Goal: Information Seeking & Learning: Learn about a topic

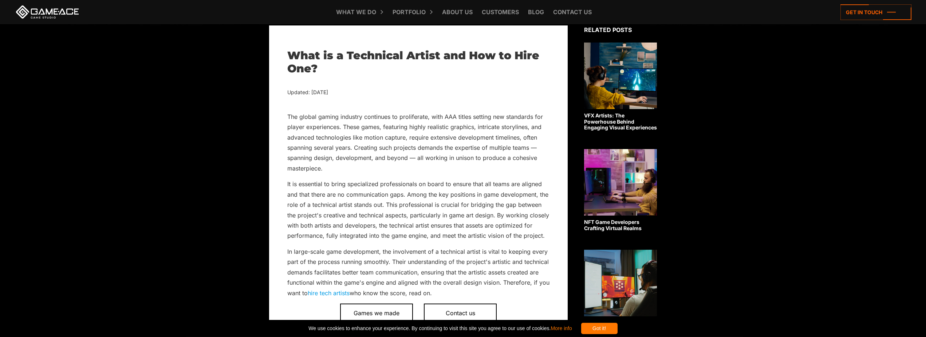
scroll to position [297, 0]
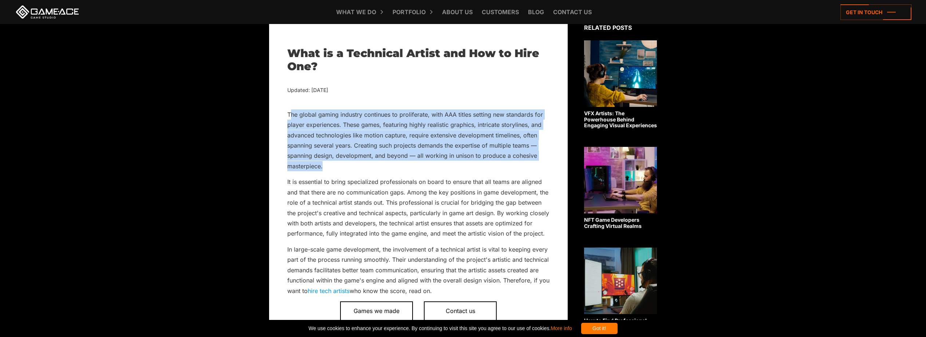
drag, startPoint x: 290, startPoint y: 112, endPoint x: 364, endPoint y: 167, distance: 92.0
click at [364, 167] on p "The global gaming industry continues to proliferate, with AAA titles setting ne…" at bounding box center [418, 141] width 262 height 62
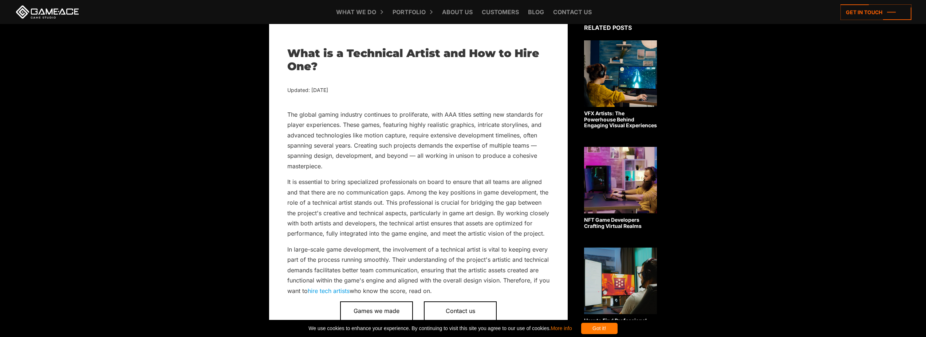
click at [364, 167] on p "The global gaming industry continues to proliferate, with AAA titles setting ne…" at bounding box center [418, 141] width 262 height 62
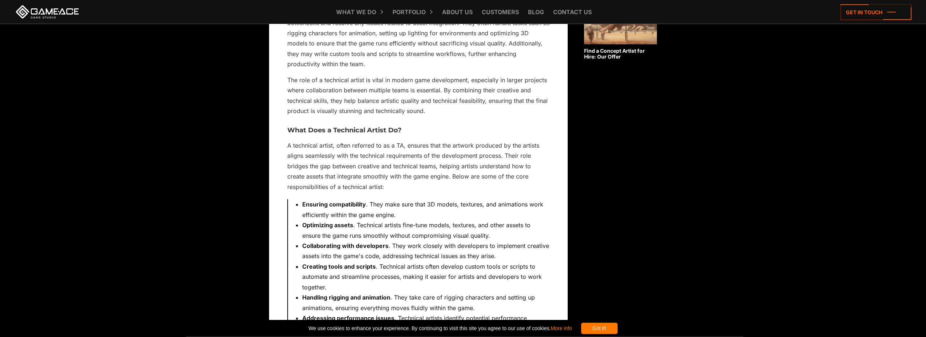
scroll to position [780, 0]
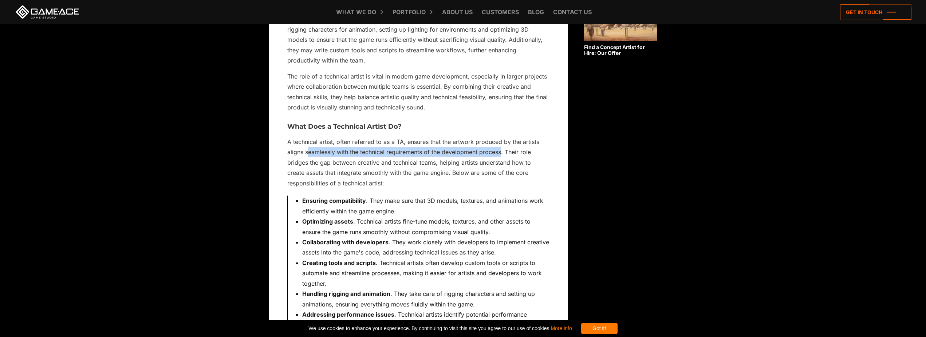
drag, startPoint x: 311, startPoint y: 153, endPoint x: 502, endPoint y: 153, distance: 191.1
click at [502, 153] on p "A technical artist, often referred to as a TA, ensures that the artwork produce…" at bounding box center [418, 163] width 262 height 52
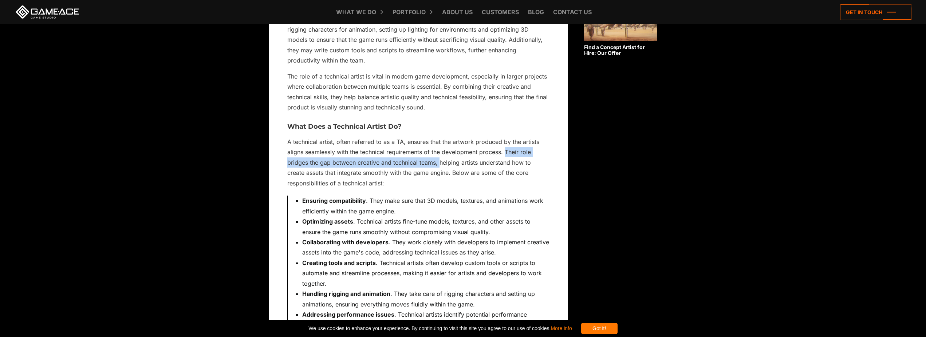
drag, startPoint x: 506, startPoint y: 153, endPoint x: 440, endPoint y: 166, distance: 66.7
click at [440, 166] on p "A technical artist, often referred to as a TA, ensures that the artwork produce…" at bounding box center [418, 163] width 262 height 52
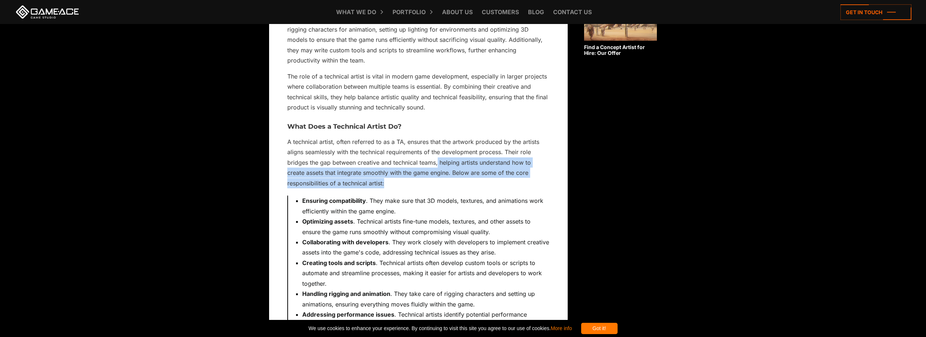
drag, startPoint x: 438, startPoint y: 165, endPoint x: 451, endPoint y: 185, distance: 23.7
click at [451, 185] on p "A technical artist, often referred to as a TA, ensures that the artwork produce…" at bounding box center [418, 163] width 262 height 52
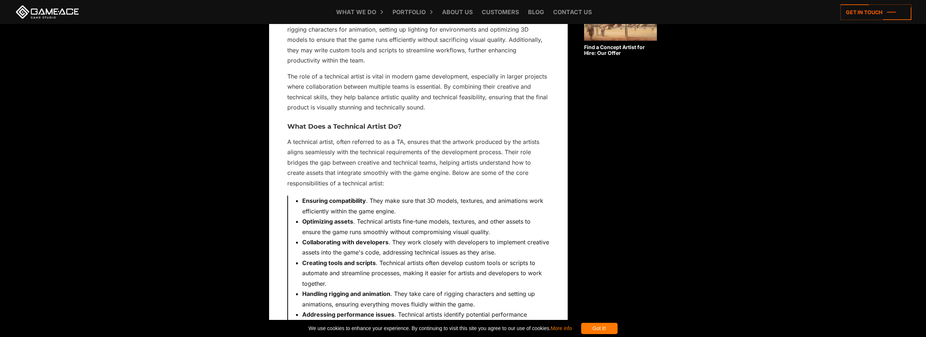
click at [451, 185] on p "A technical artist, often referred to as a TA, ensures that the artwork produce…" at bounding box center [418, 163] width 262 height 52
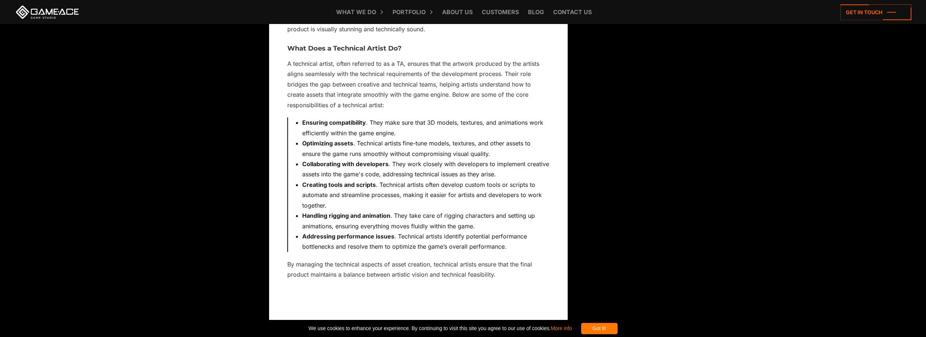
scroll to position [854, 0]
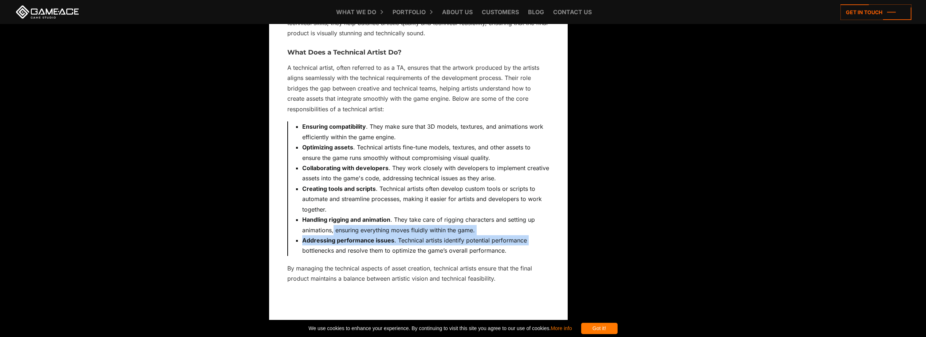
drag, startPoint x: 356, startPoint y: 237, endPoint x: 542, endPoint y: 245, distance: 186.2
click at [542, 245] on ul "Ensuring compatibility . They make sure that 3D models, textures, and animation…" at bounding box center [422, 189] width 254 height 135
click at [542, 245] on li "Addressing performance issues . Technical artists identify potential performanc…" at bounding box center [425, 246] width 247 height 21
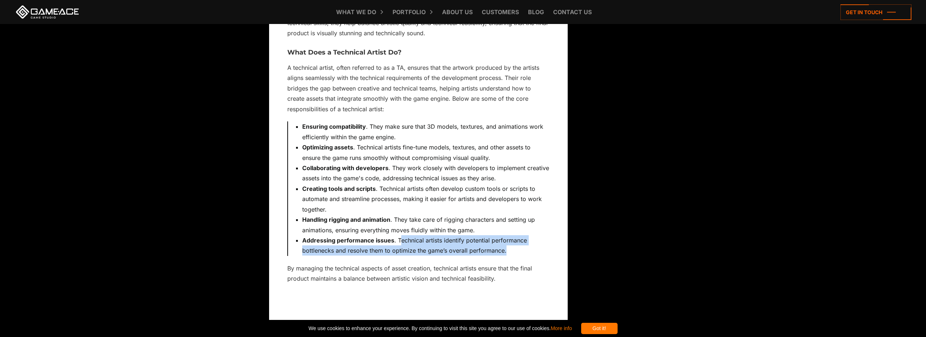
drag, startPoint x: 400, startPoint y: 240, endPoint x: 533, endPoint y: 252, distance: 133.8
click at [533, 252] on li "Addressing performance issues . Technical artists identify potential performanc…" at bounding box center [425, 246] width 247 height 21
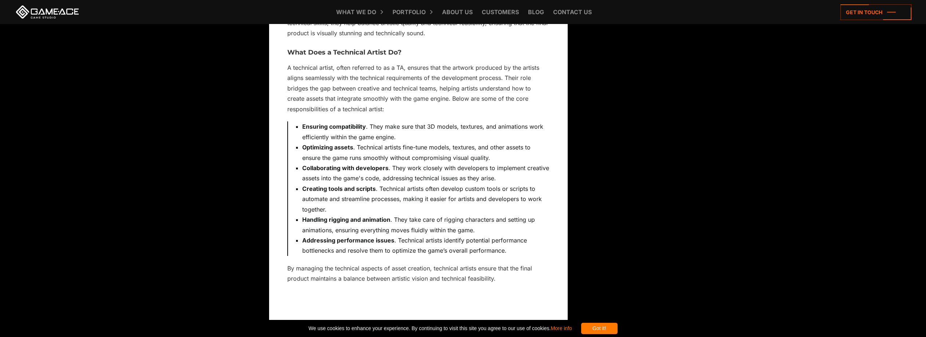
click at [533, 252] on li "Addressing performance issues . Technical artists identify potential performanc…" at bounding box center [425, 246] width 247 height 21
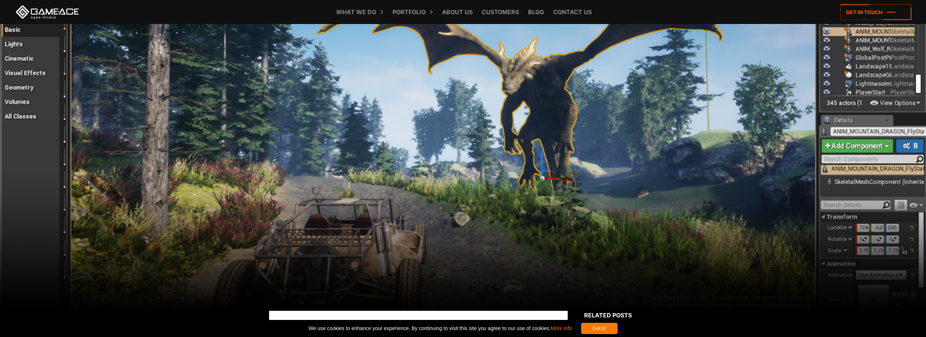
scroll to position [0, 0]
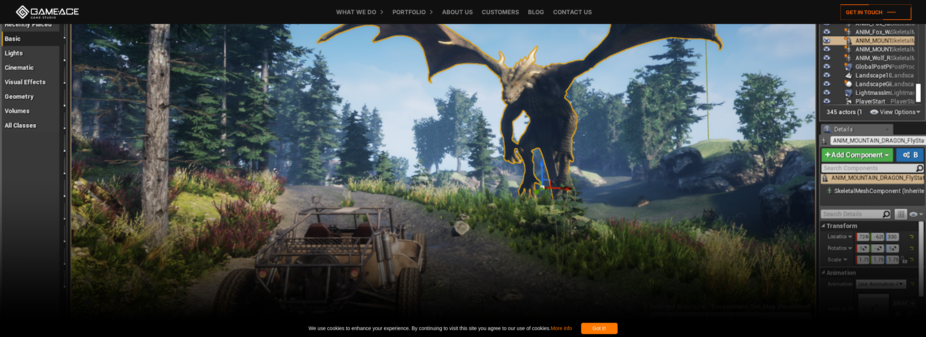
click at [42, 10] on link at bounding box center [48, 11] width 66 height 13
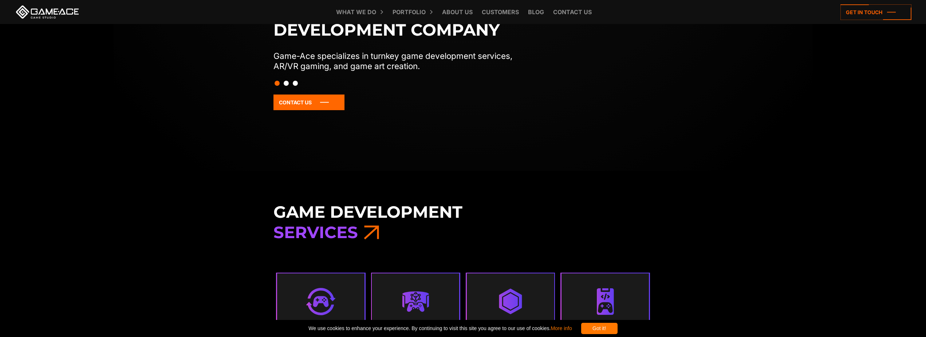
scroll to position [223, 0]
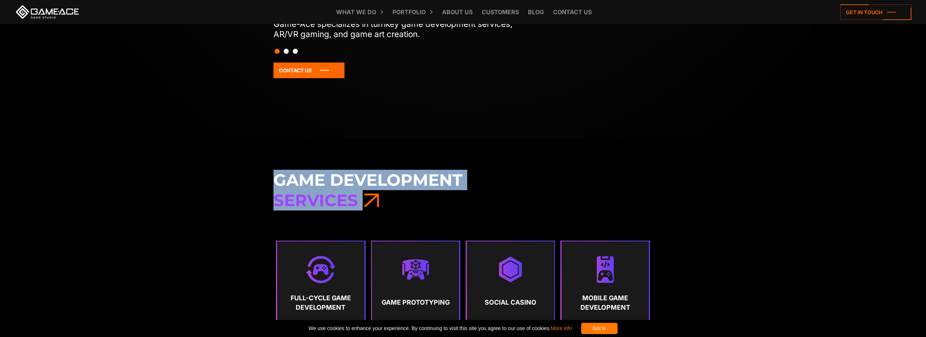
drag, startPoint x: 288, startPoint y: 186, endPoint x: 417, endPoint y: 211, distance: 131.3
click at [417, 211] on div "Game Development Services Full-Cycle Game Development Game Prototyping" at bounding box center [462, 295] width 387 height 251
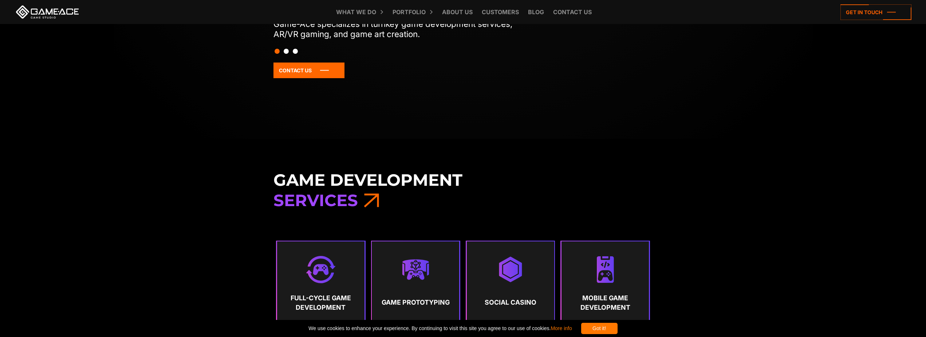
click at [417, 211] on div "Game Development Services Full-Cycle Game Development Game Prototyping" at bounding box center [462, 295] width 387 height 251
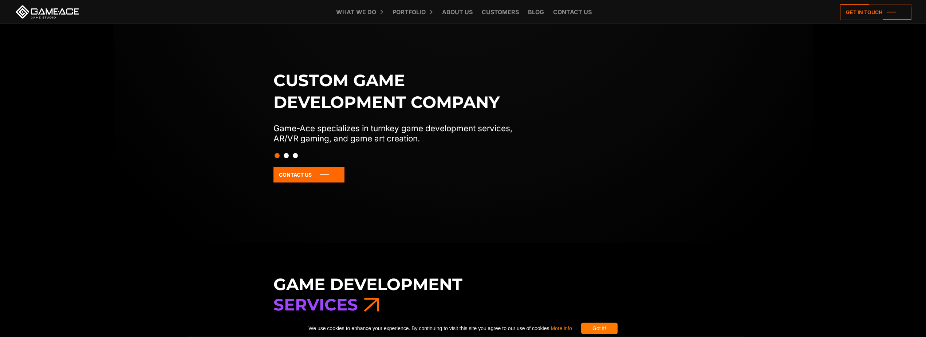
scroll to position [37, 0]
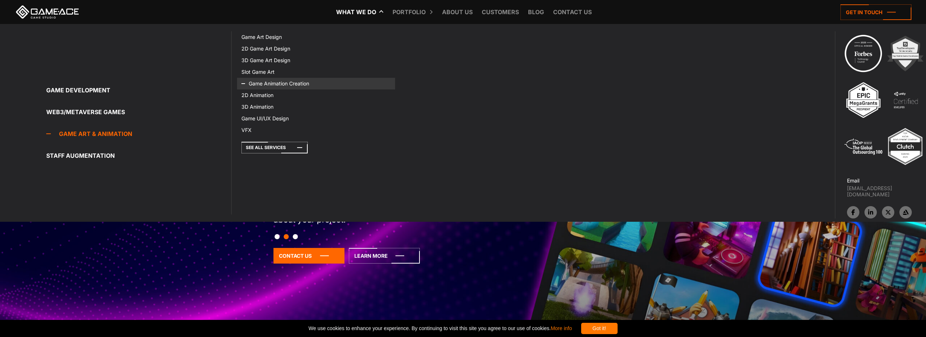
click at [289, 84] on link "Game Animation Creation" at bounding box center [316, 84] width 158 height 12
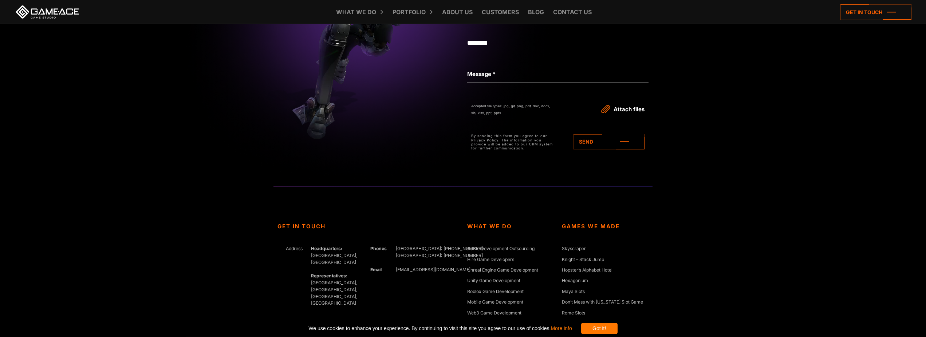
scroll to position [2958, 0]
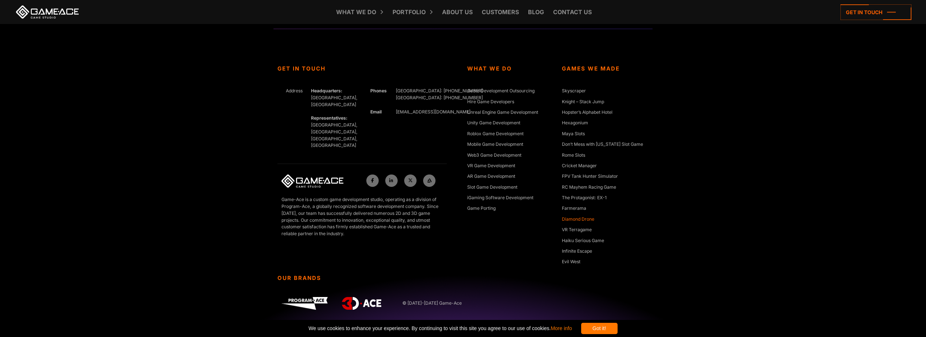
click at [587, 219] on link "Diamond Drone" at bounding box center [578, 219] width 32 height 7
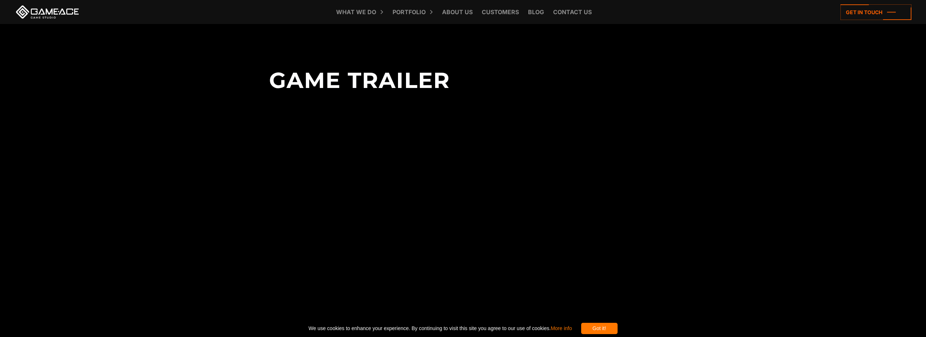
scroll to position [1188, 0]
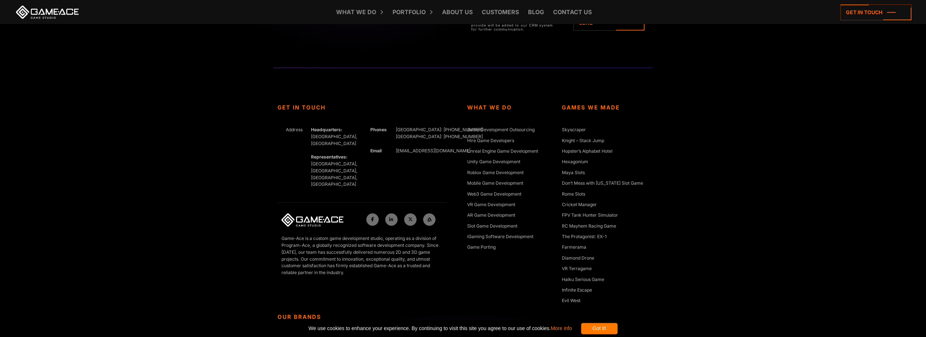
scroll to position [2883, 0]
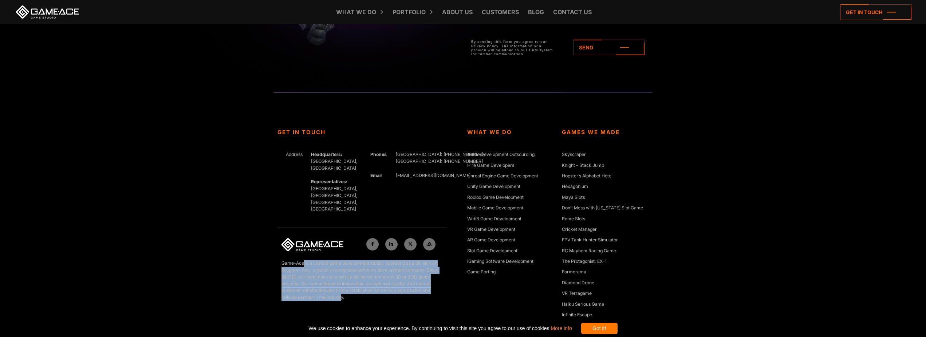
drag, startPoint x: 314, startPoint y: 258, endPoint x: 374, endPoint y: 287, distance: 66.8
click at [374, 287] on p "Game-Ace is a custom game development studio, operating as a division of Progra…" at bounding box center [361, 280] width 161 height 41
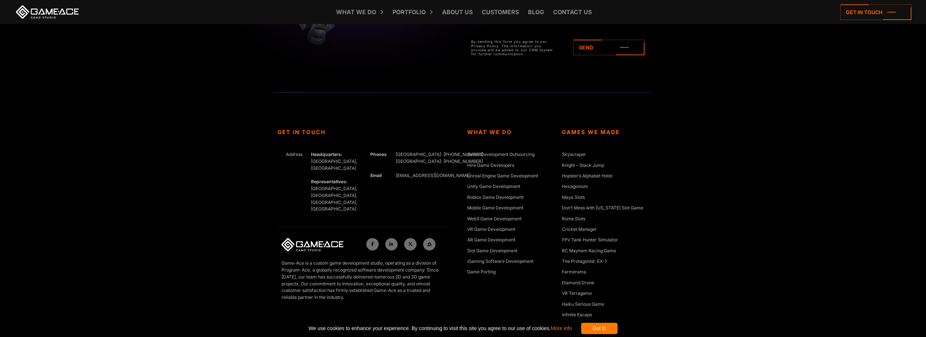
click at [374, 287] on p "Game-Ace is a custom game development studio, operating as a division of Progra…" at bounding box center [361, 280] width 161 height 41
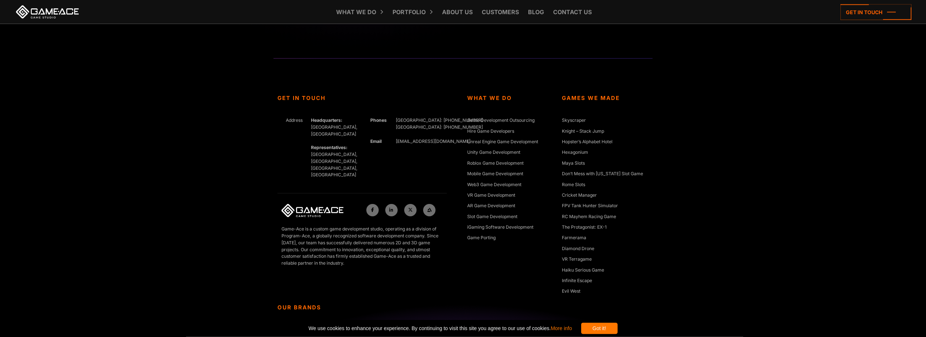
scroll to position [2921, 0]
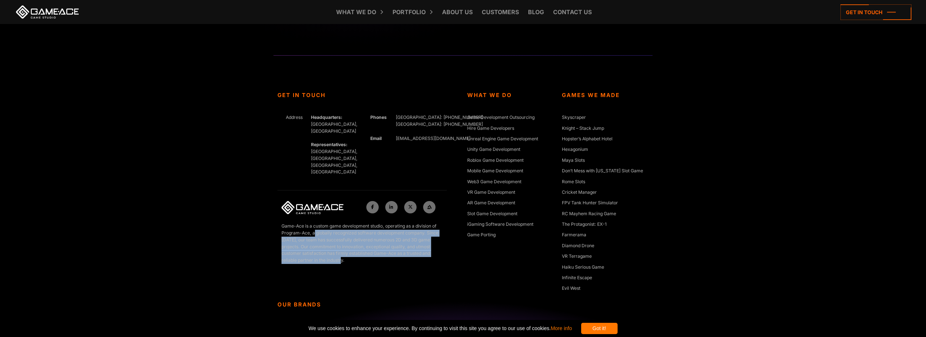
drag, startPoint x: 315, startPoint y: 225, endPoint x: 373, endPoint y: 258, distance: 66.7
click at [373, 258] on div "Game-Ace is a custom game development studio, operating as a division of Progra…" at bounding box center [361, 246] width 169 height 47
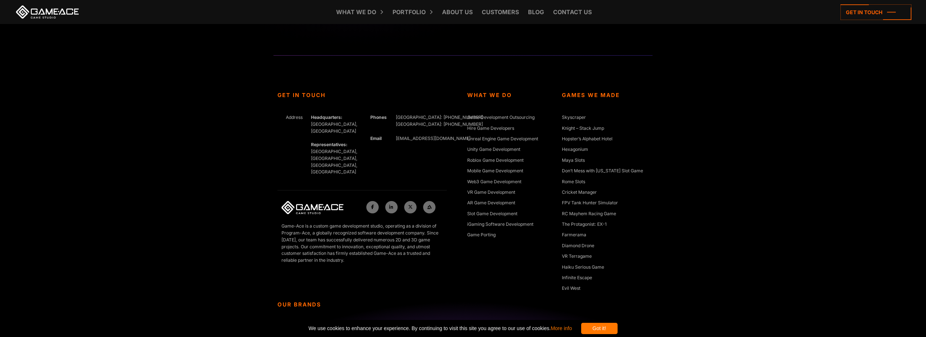
click at [373, 258] on div "Game-Ace is a custom game development studio, operating as a division of Progra…" at bounding box center [361, 246] width 169 height 47
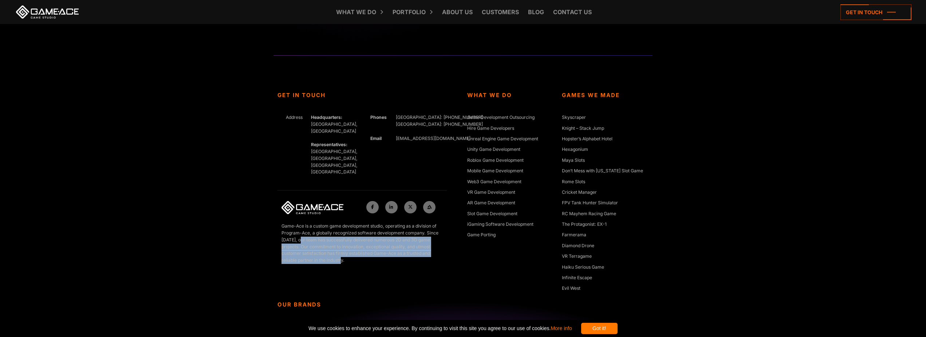
drag, startPoint x: 302, startPoint y: 233, endPoint x: 374, endPoint y: 253, distance: 74.3
click at [374, 253] on p "Game-Ace is a custom game development studio, operating as a division of Progra…" at bounding box center [361, 243] width 161 height 41
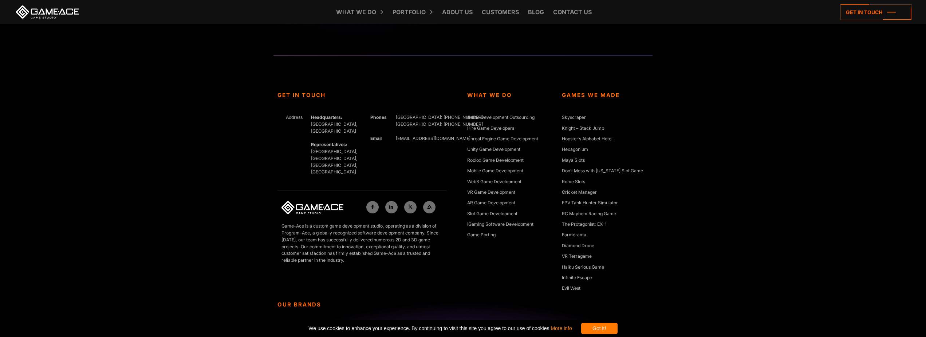
click at [374, 253] on p "Game-Ace is a custom game development studio, operating as a division of Progra…" at bounding box center [361, 243] width 161 height 41
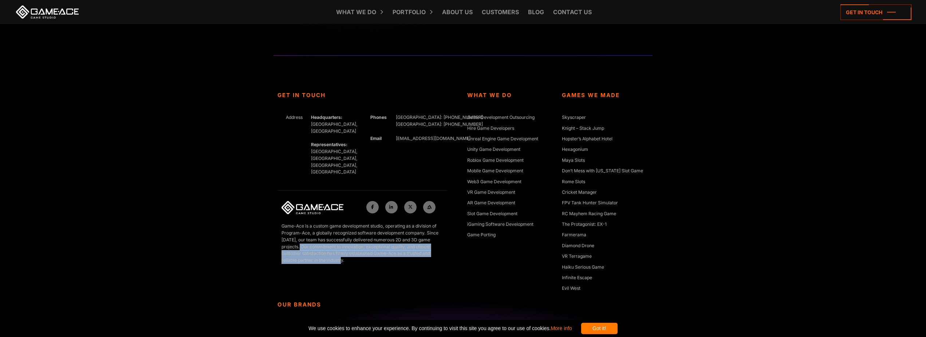
drag, startPoint x: 304, startPoint y: 238, endPoint x: 378, endPoint y: 254, distance: 75.7
click at [378, 254] on p "Game-Ace is a custom game development studio, operating as a division of Progra…" at bounding box center [361, 243] width 161 height 41
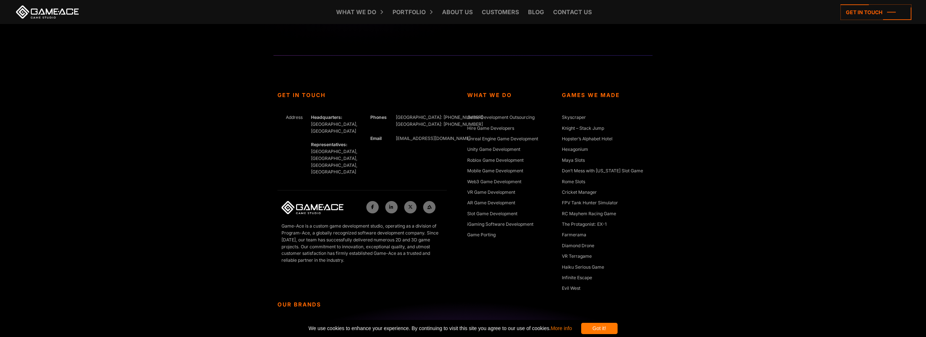
click at [378, 254] on p "Game-Ace is a custom game development studio, operating as a division of Progra…" at bounding box center [361, 243] width 161 height 41
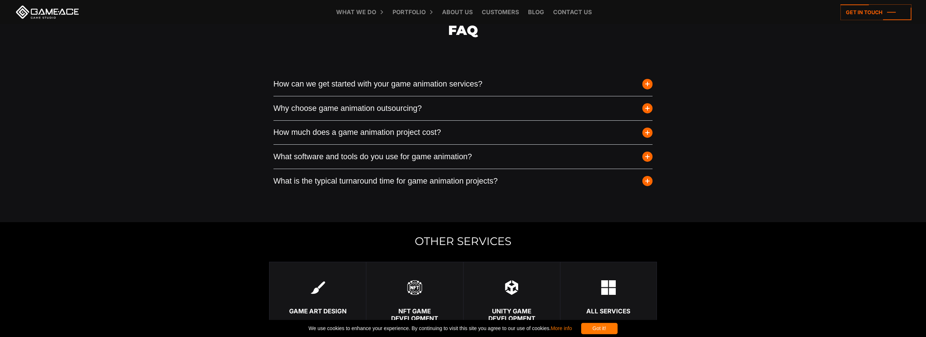
scroll to position [2252, 0]
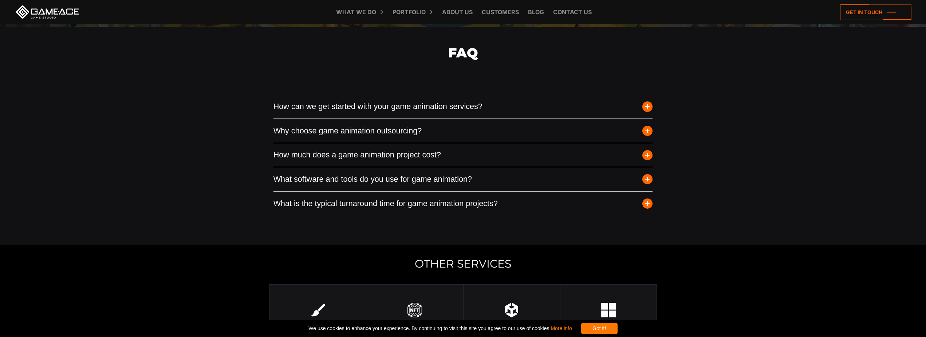
click at [303, 192] on button "What software and tools do you use for game animation?" at bounding box center [462, 179] width 379 height 24
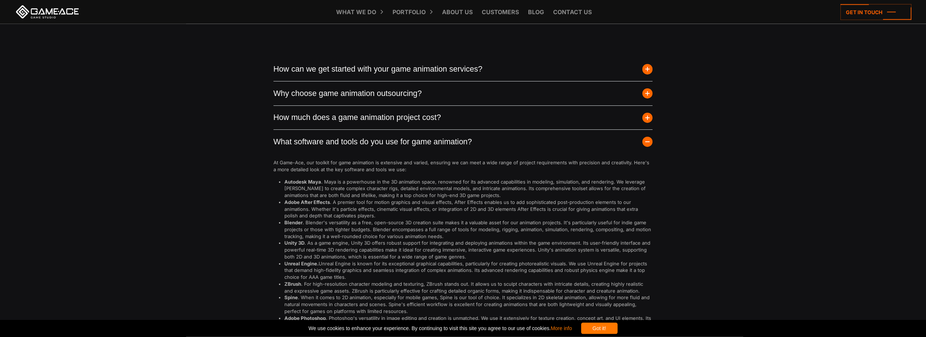
scroll to position [2289, 0]
click at [294, 154] on button "What software and tools do you use for game animation?" at bounding box center [462, 142] width 379 height 24
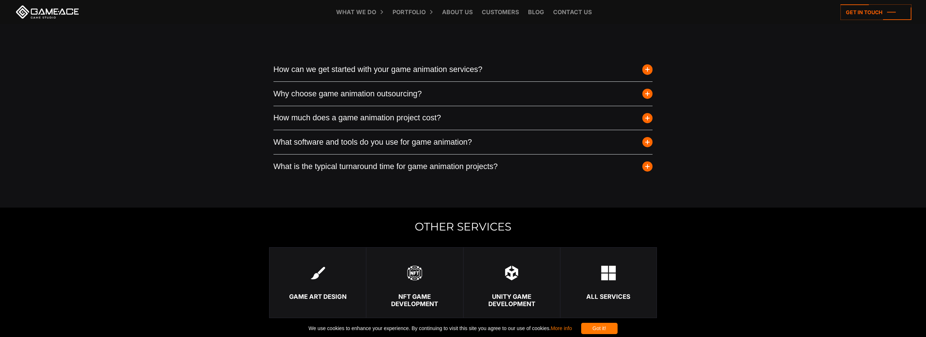
click at [303, 130] on button "How much does a game animation project cost?" at bounding box center [462, 118] width 379 height 24
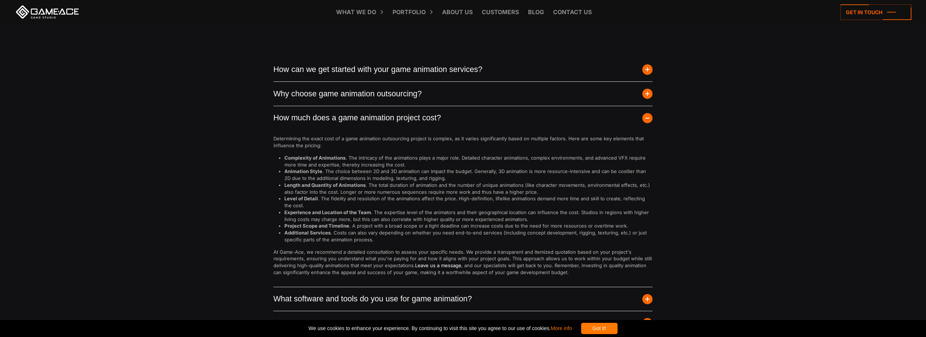
click at [305, 130] on button "How much does a game animation project cost?" at bounding box center [462, 118] width 379 height 24
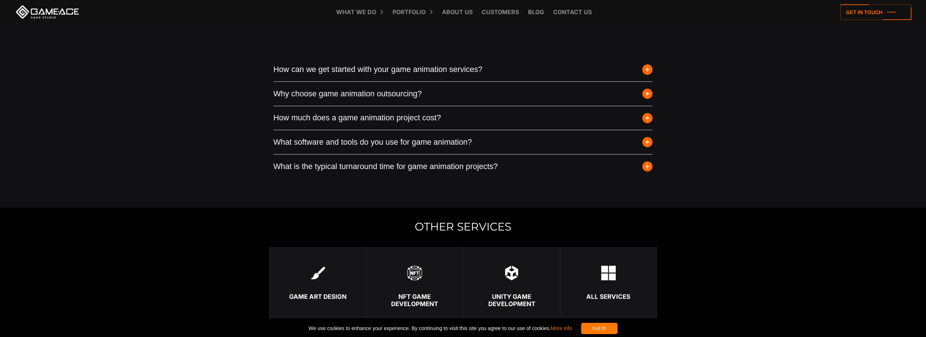
click at [304, 106] on button "Why choose game animation outsourcing?" at bounding box center [462, 94] width 379 height 24
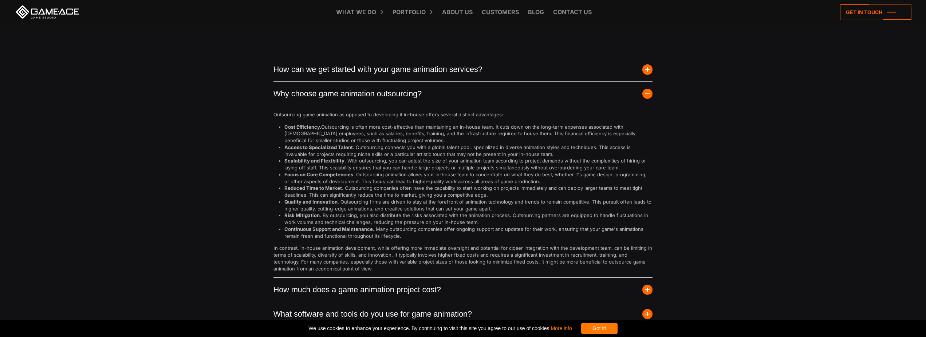
click at [304, 106] on button "Why choose game animation outsourcing?" at bounding box center [462, 94] width 379 height 24
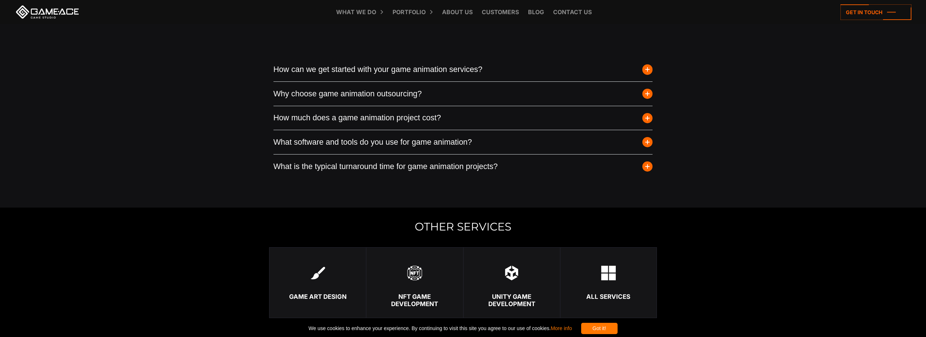
click at [310, 82] on button "How can we get started with your game animation services?" at bounding box center [462, 70] width 379 height 24
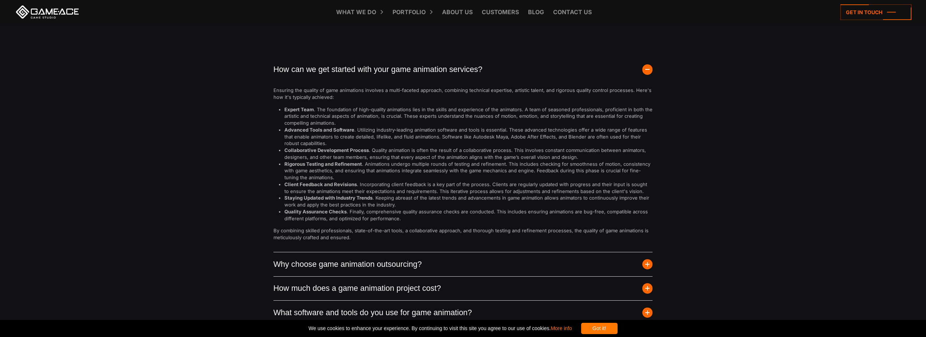
drag, startPoint x: 310, startPoint y: 84, endPoint x: 225, endPoint y: 121, distance: 92.2
click at [225, 121] on div "FAQ How can we get started with your game animation services? Ensuring the qual…" at bounding box center [463, 184] width 926 height 389
click at [307, 82] on button "How can we get started with your game animation services?" at bounding box center [462, 70] width 379 height 24
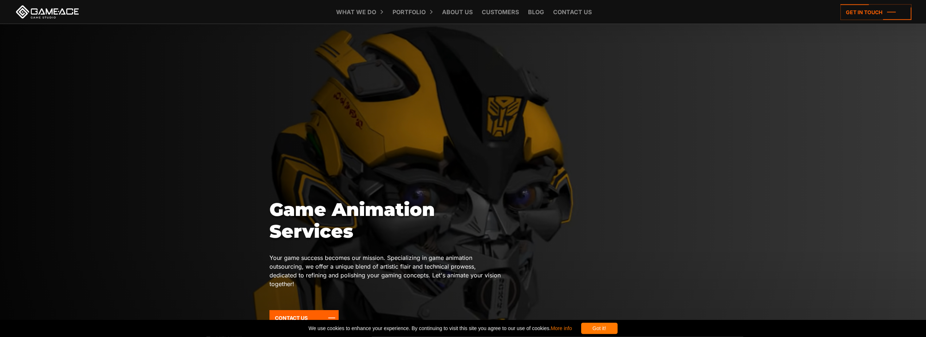
scroll to position [0, 0]
